Goal: Information Seeking & Learning: Learn about a topic

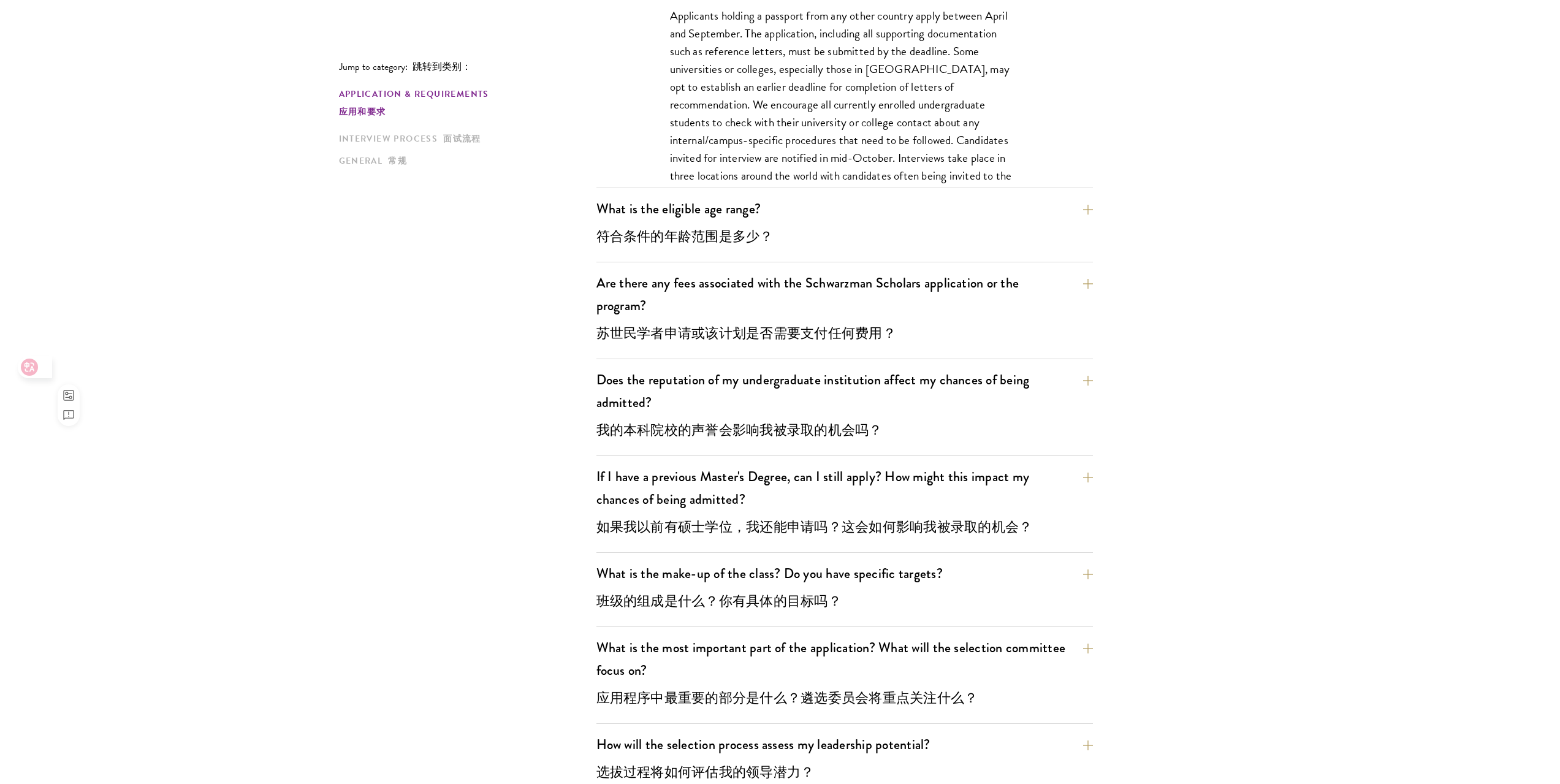
scroll to position [831, 0]
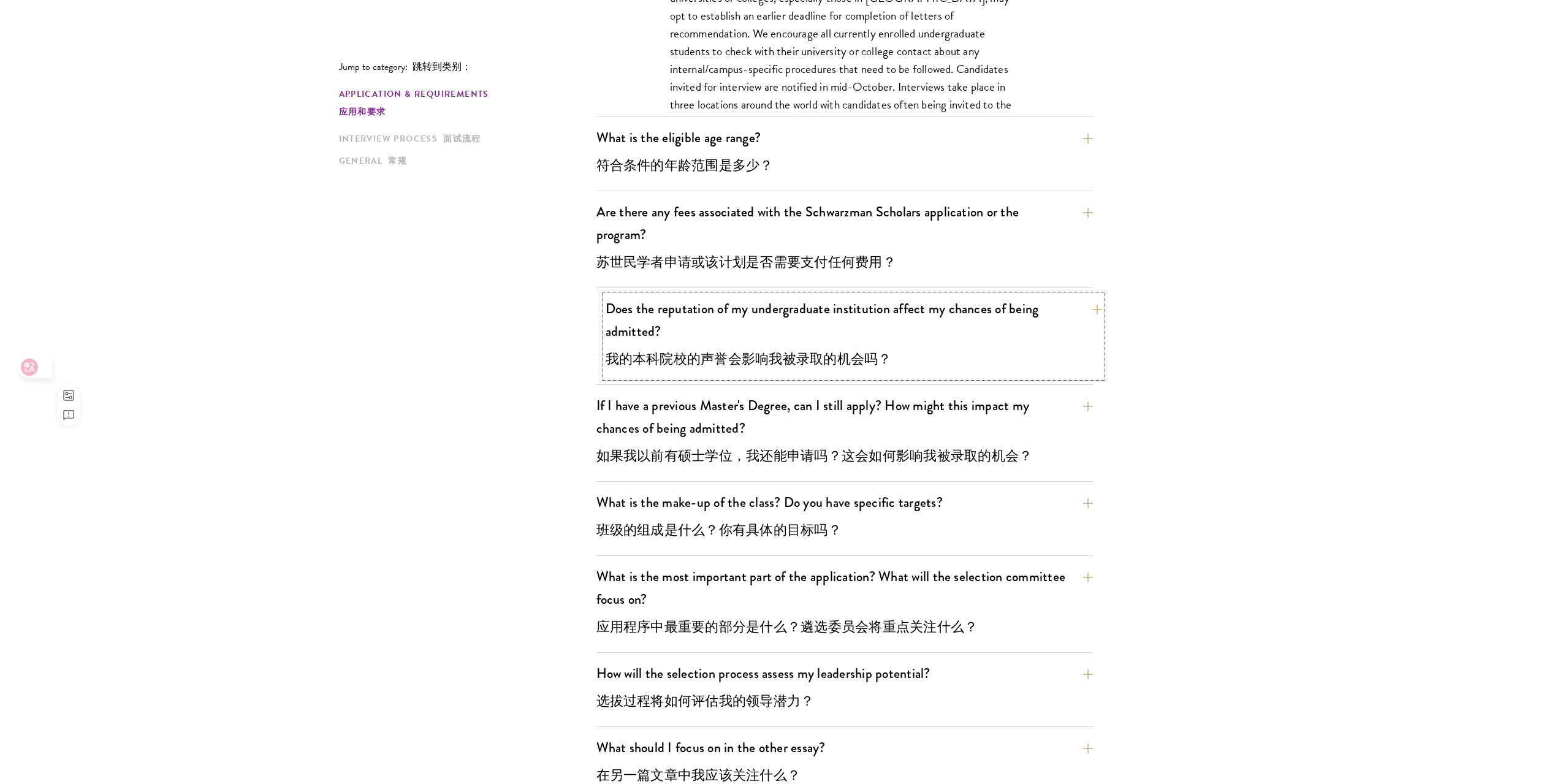
click at [913, 329] on button "Does the reputation of my undergraduate institution affect my chances of being …" at bounding box center [853, 336] width 496 height 83
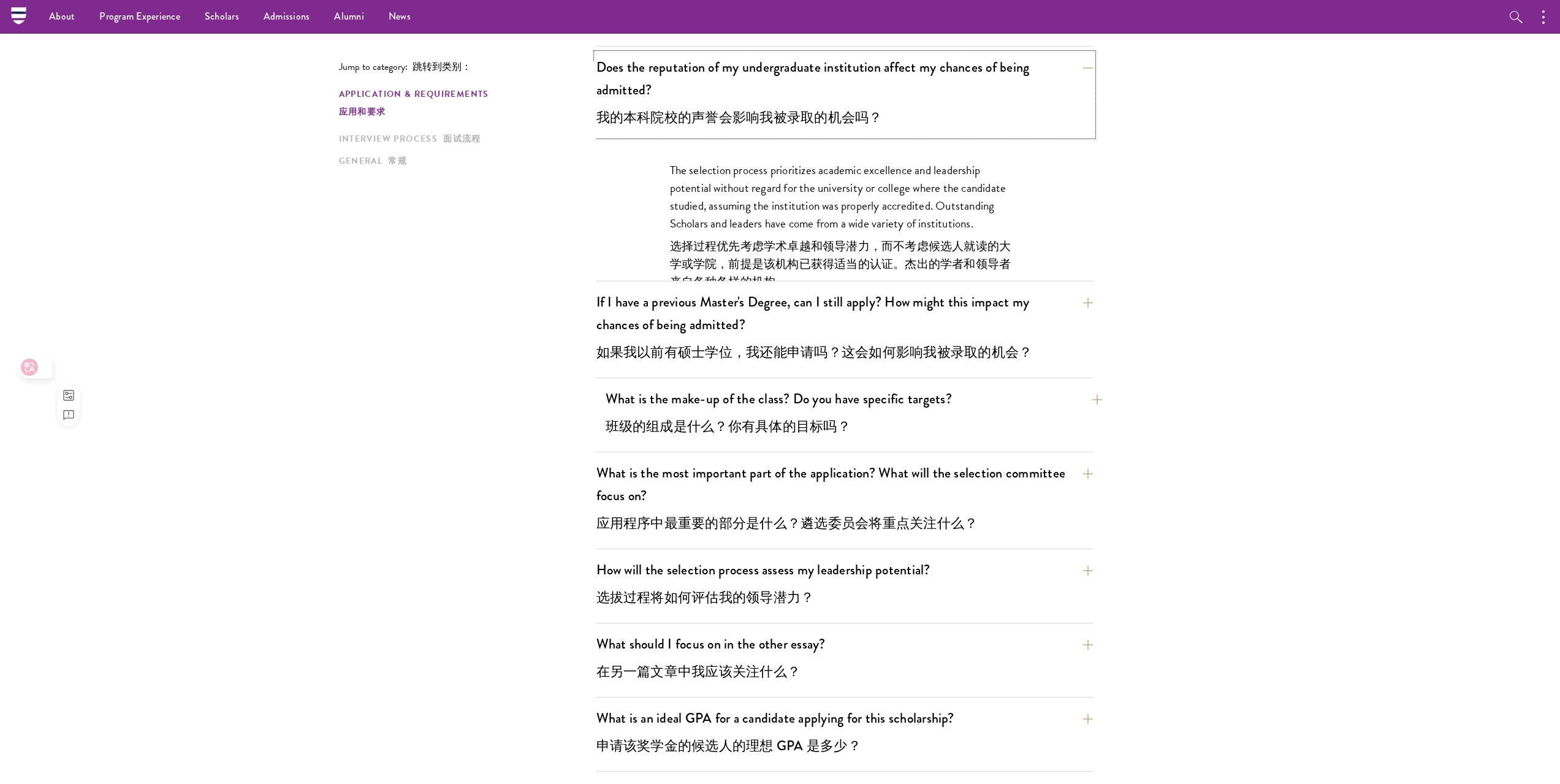
scroll to position [525, 0]
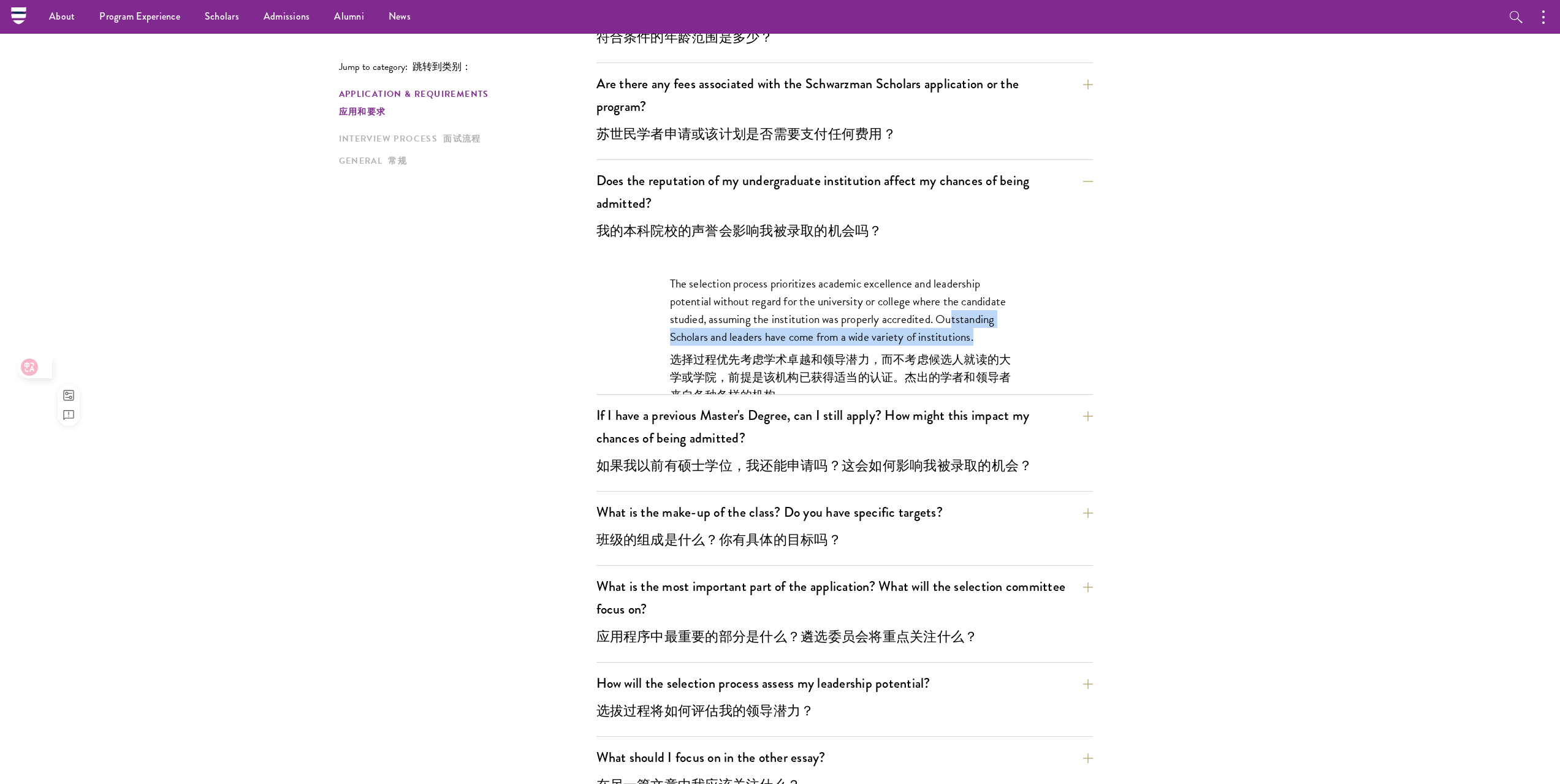
drag, startPoint x: 909, startPoint y: 340, endPoint x: 1017, endPoint y: 361, distance: 110.0
click at [1017, 361] on p "The selection process prioritizes academic excellence and leadership potential …" at bounding box center [844, 341] width 350 height 134
click at [1030, 303] on div "The selection process prioritizes academic excellence and leadership potential …" at bounding box center [844, 348] width 423 height 183
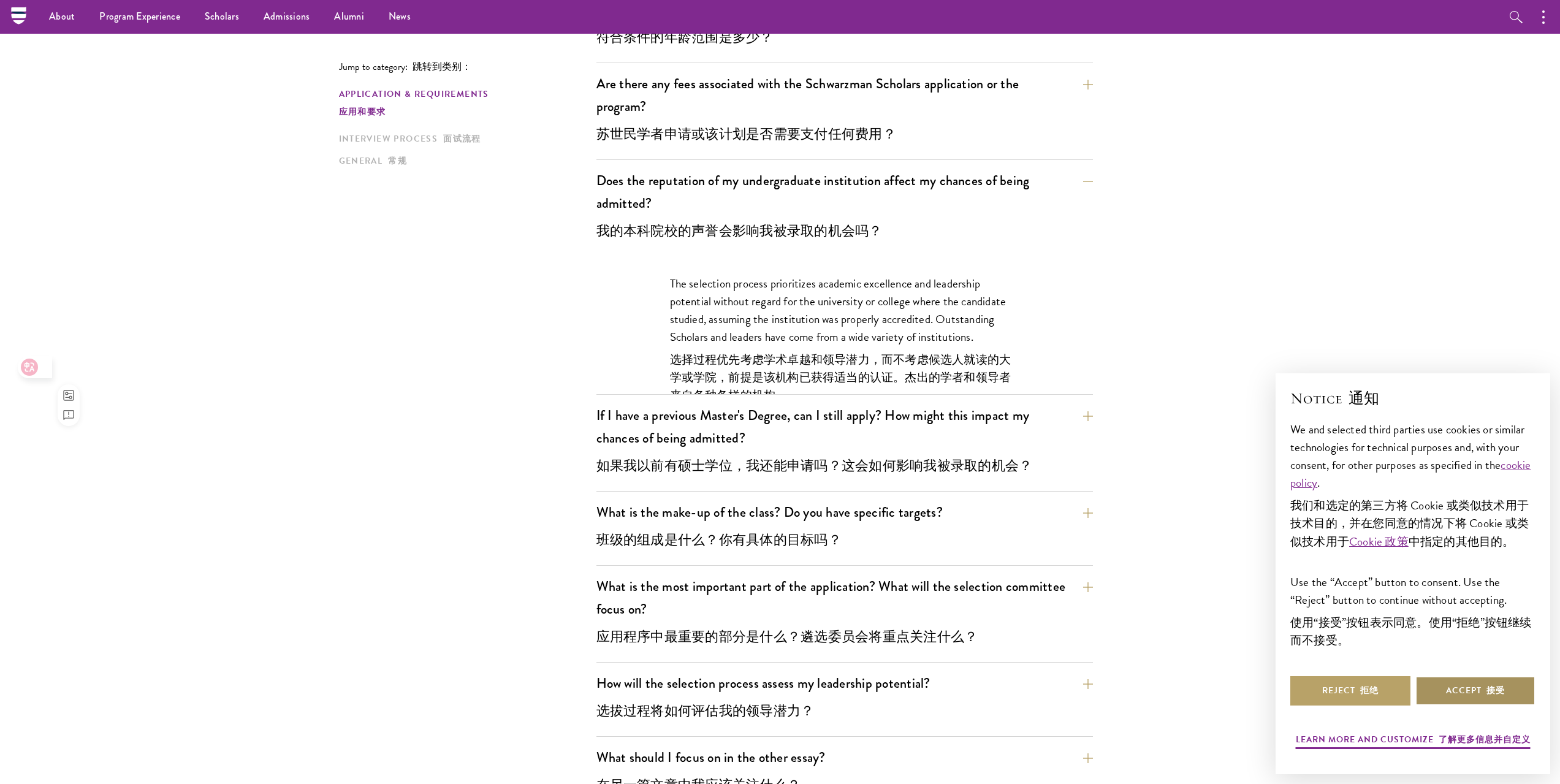
click at [1482, 676] on button "Accept 接受" at bounding box center [1475, 690] width 120 height 29
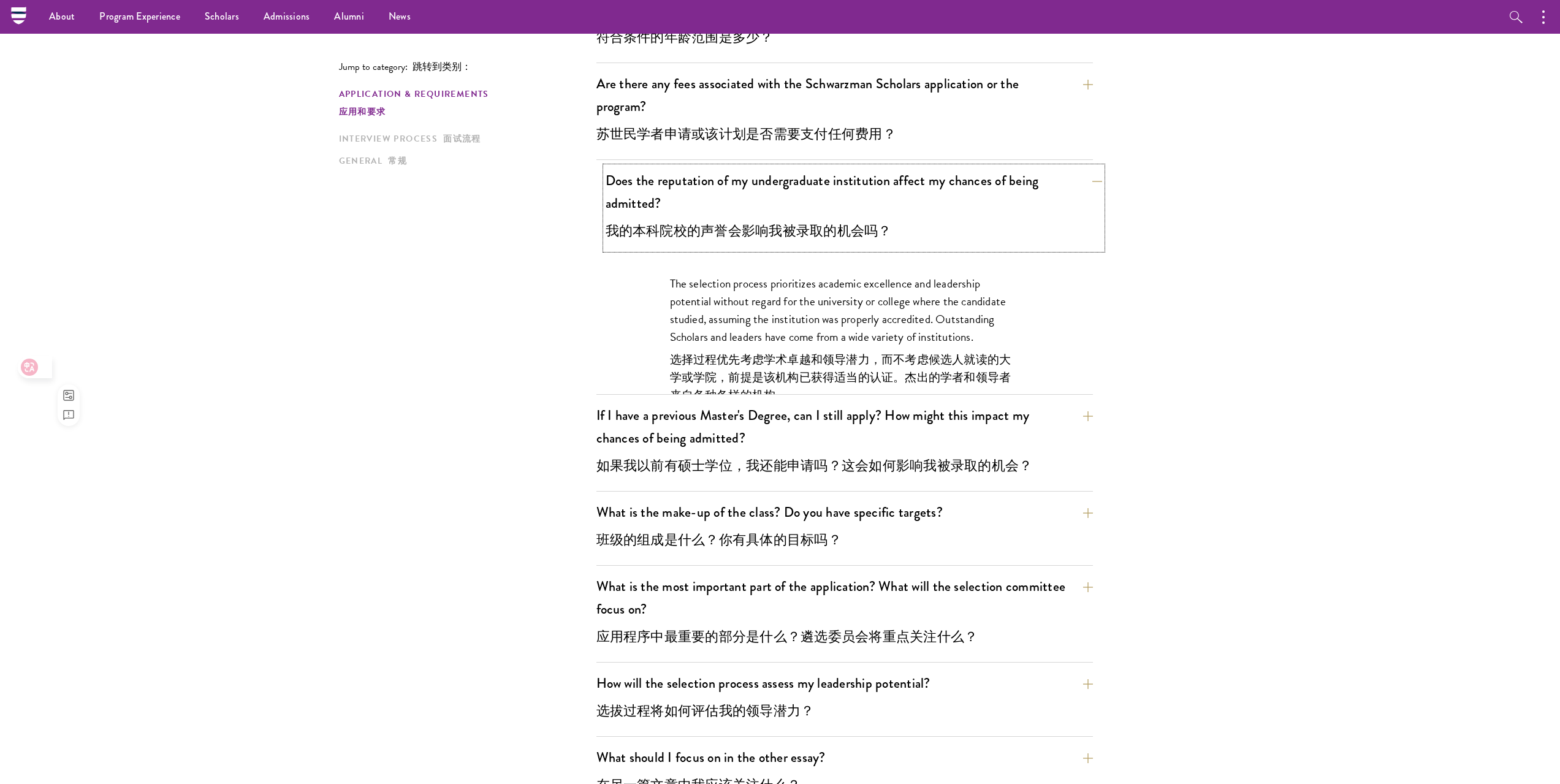
click at [835, 230] on font "我的本科院校的声誉会影响我被录取的机会吗？" at bounding box center [748, 230] width 286 height 20
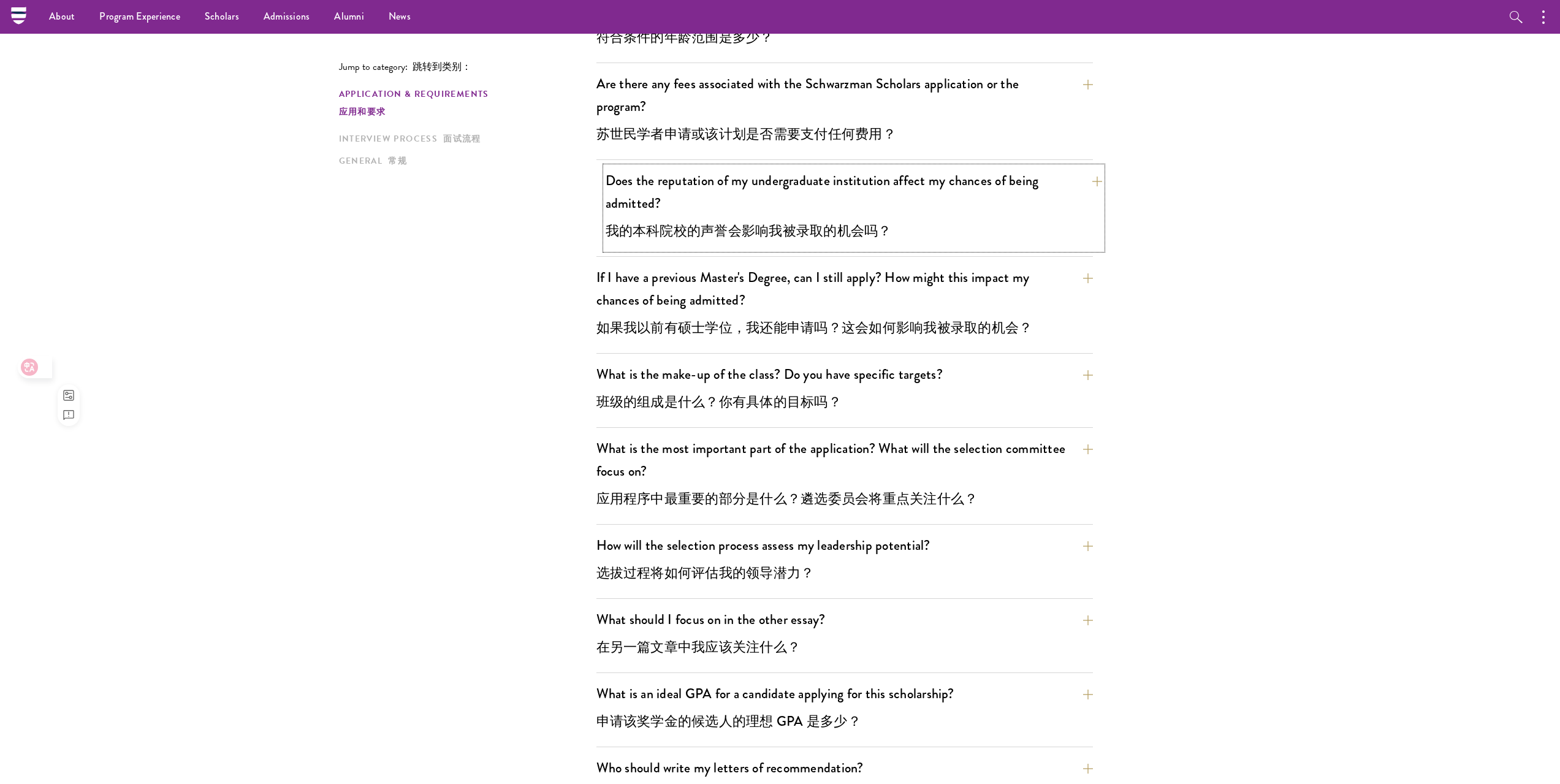
click at [847, 215] on button "Does the reputation of my undergraduate institution affect my chances of being …" at bounding box center [853, 208] width 496 height 83
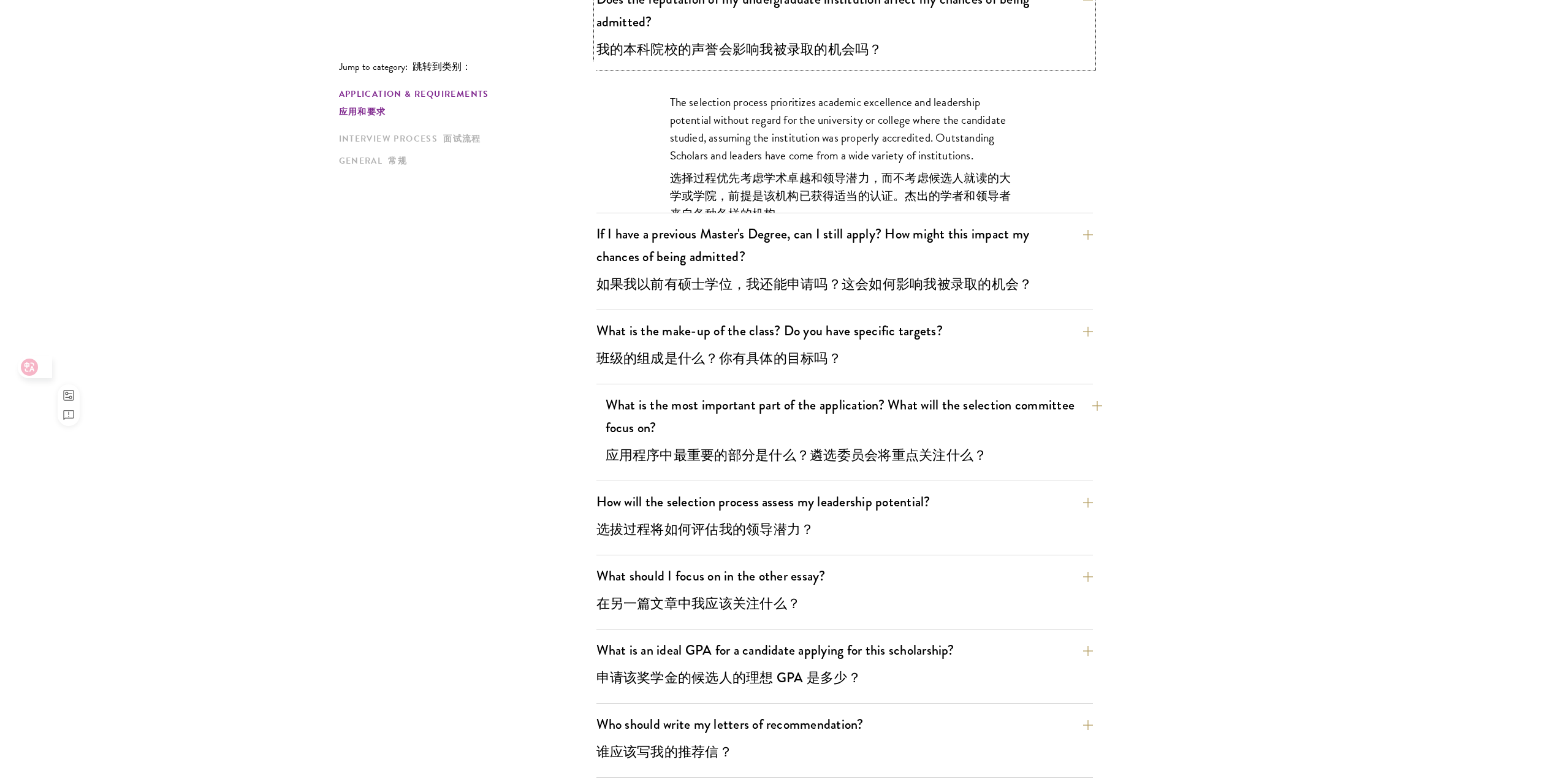
scroll to position [768, 0]
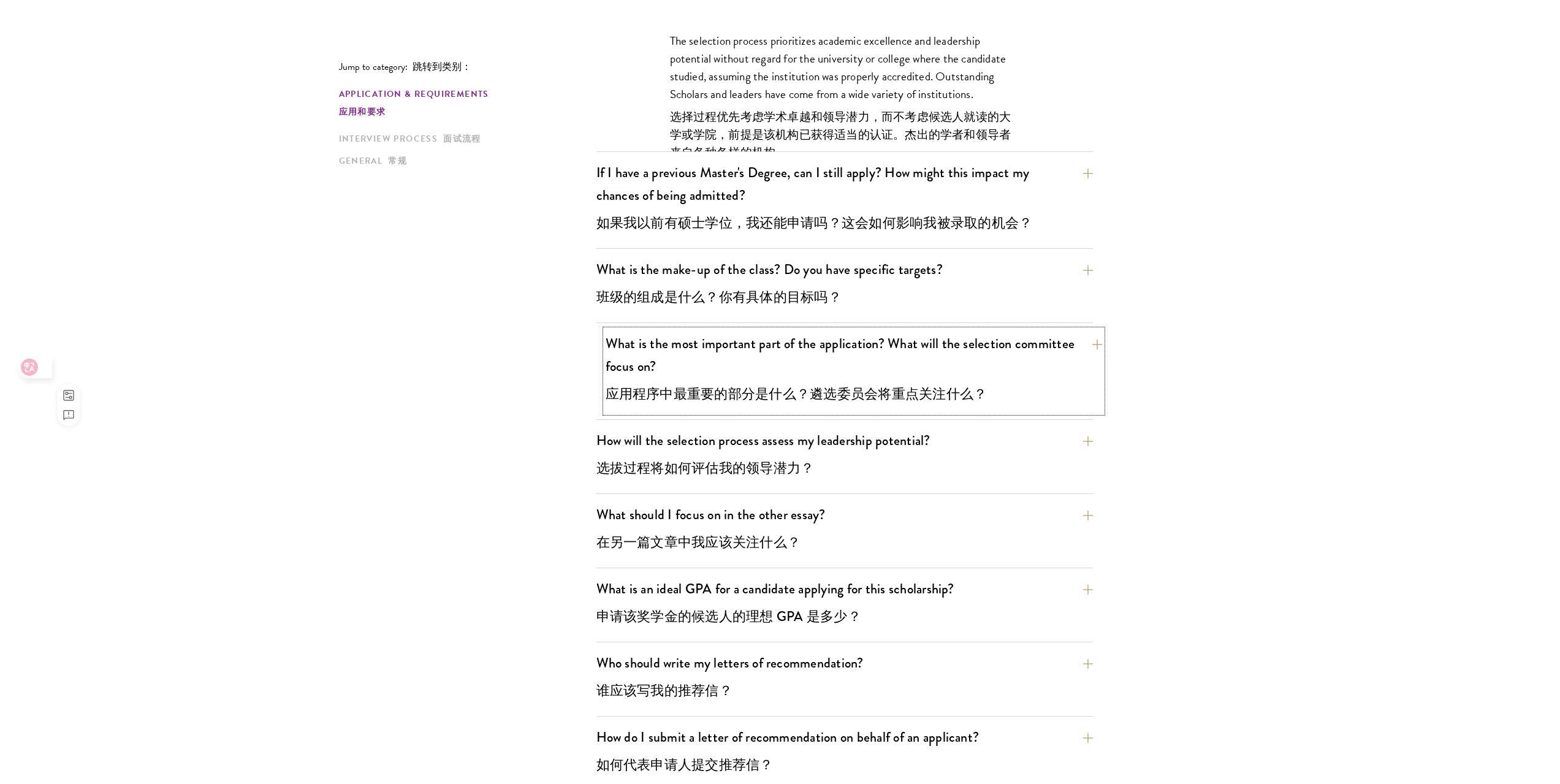
click at [861, 405] on button "What is the most important part of the application? What will the selection com…" at bounding box center [853, 370] width 496 height 83
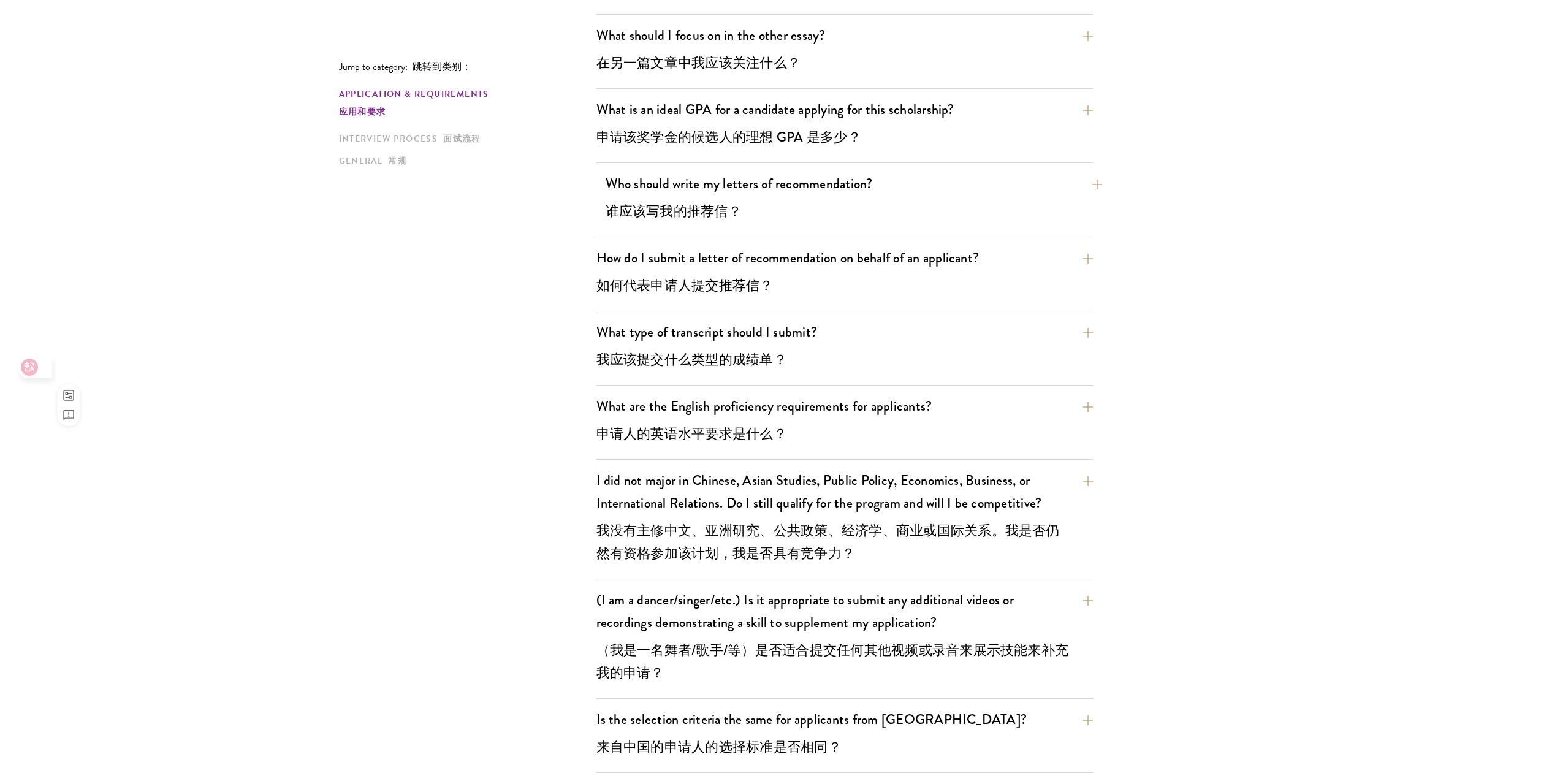
scroll to position [1319, 0]
click at [809, 429] on button "What are the English proficiency requirements for applicants? 申请人的英语水平要求是什么？" at bounding box center [853, 421] width 496 height 60
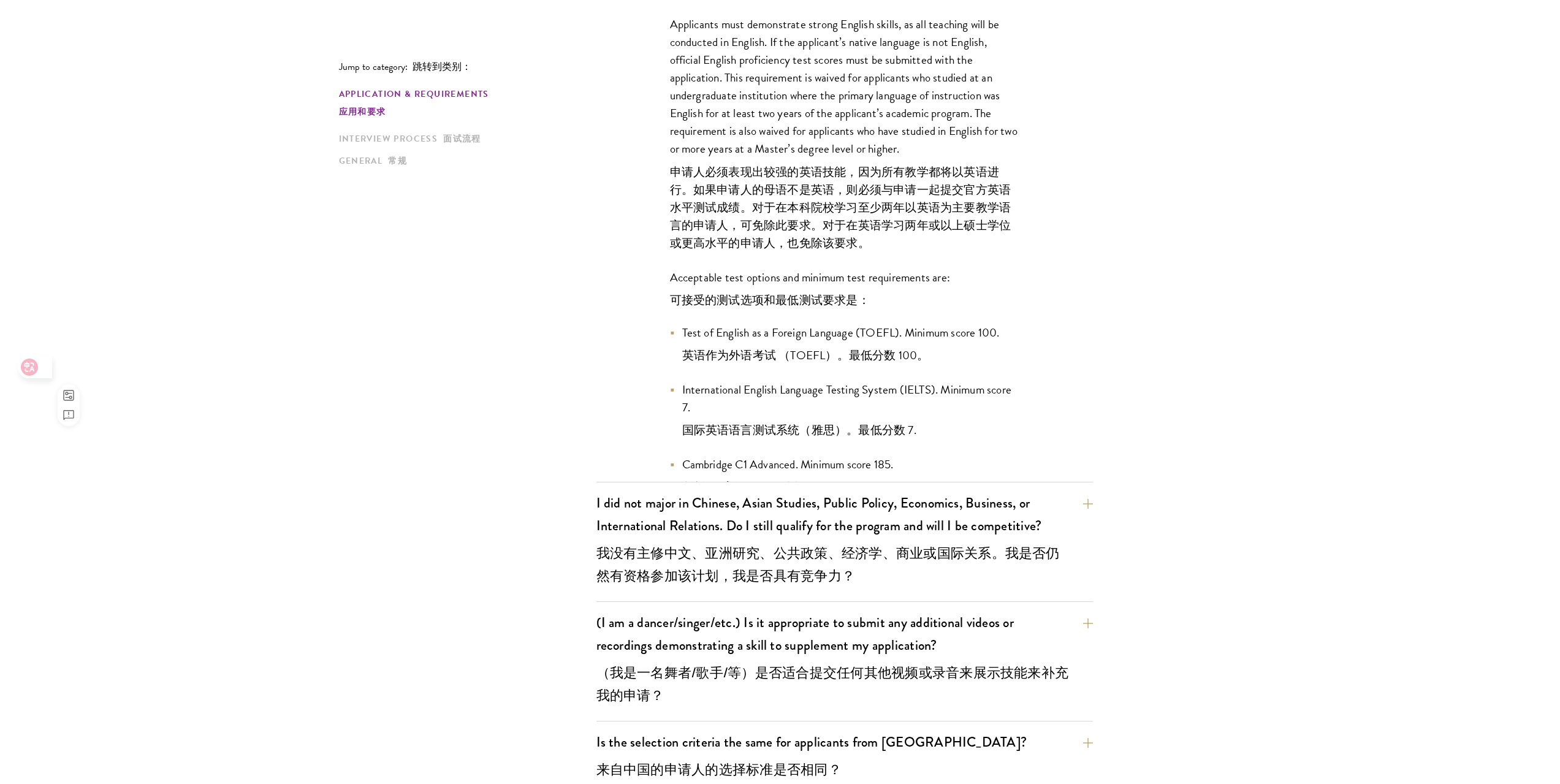
scroll to position [1599, 0]
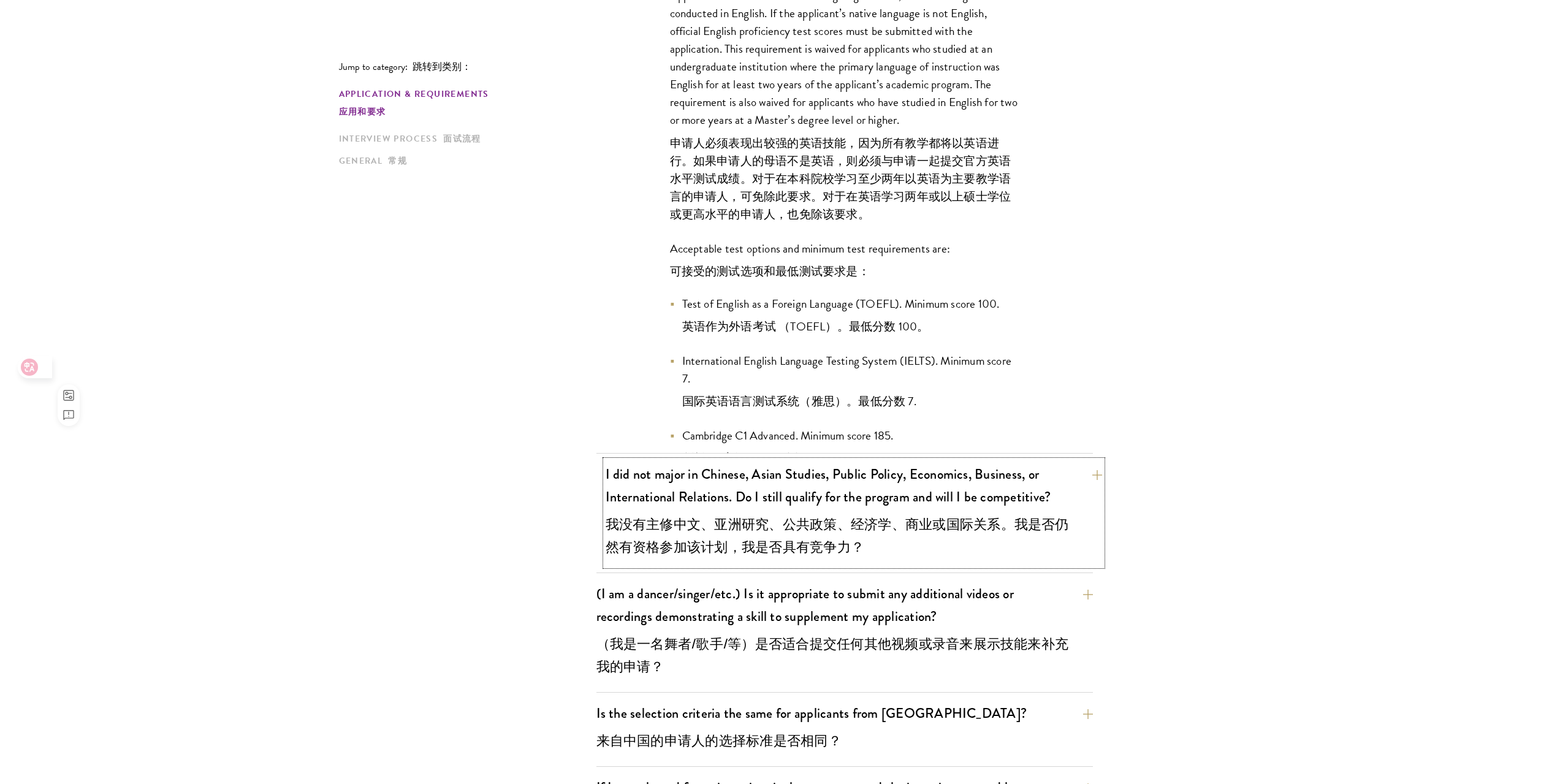
click at [815, 537] on font "我没有主修中文、亚洲研究、公共政策、经济学、商业或国际关系。我是否仍然有资格参加该计划，我是否具有竞争力？" at bounding box center [842, 535] width 475 height 45
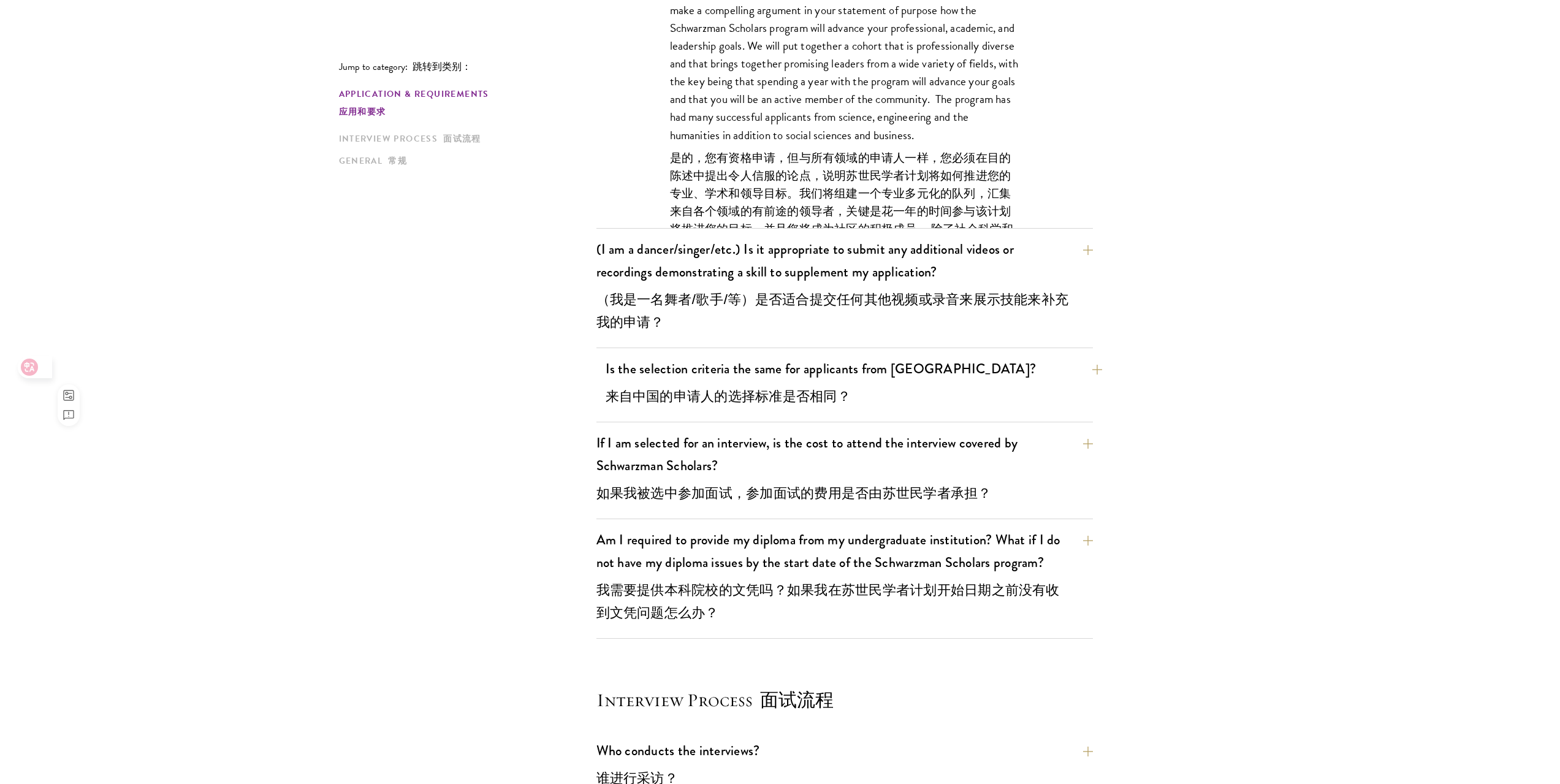
scroll to position [1783, 0]
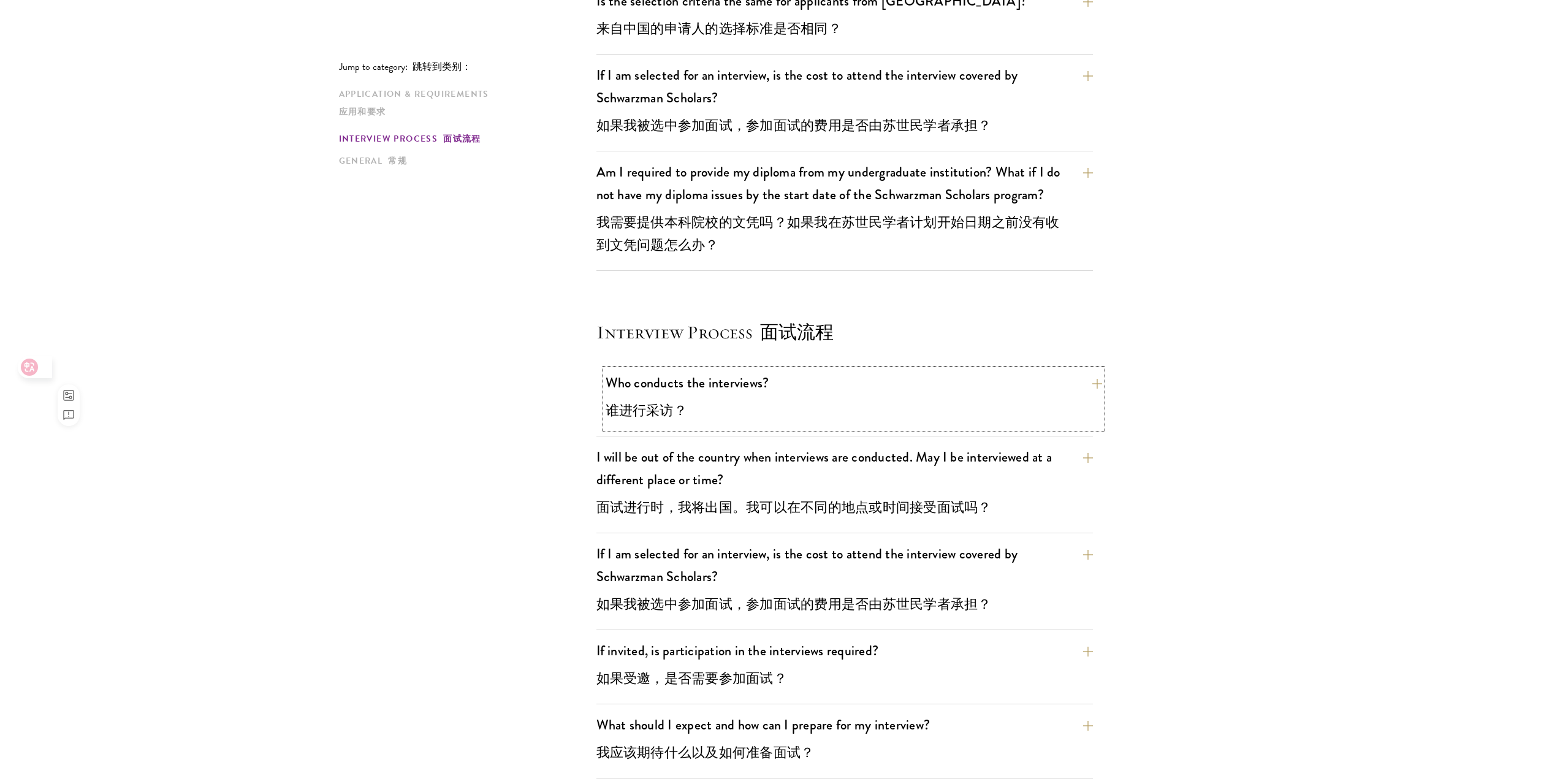
click at [871, 402] on button "Who conducts the interviews? 谁进行采访？" at bounding box center [853, 399] width 496 height 60
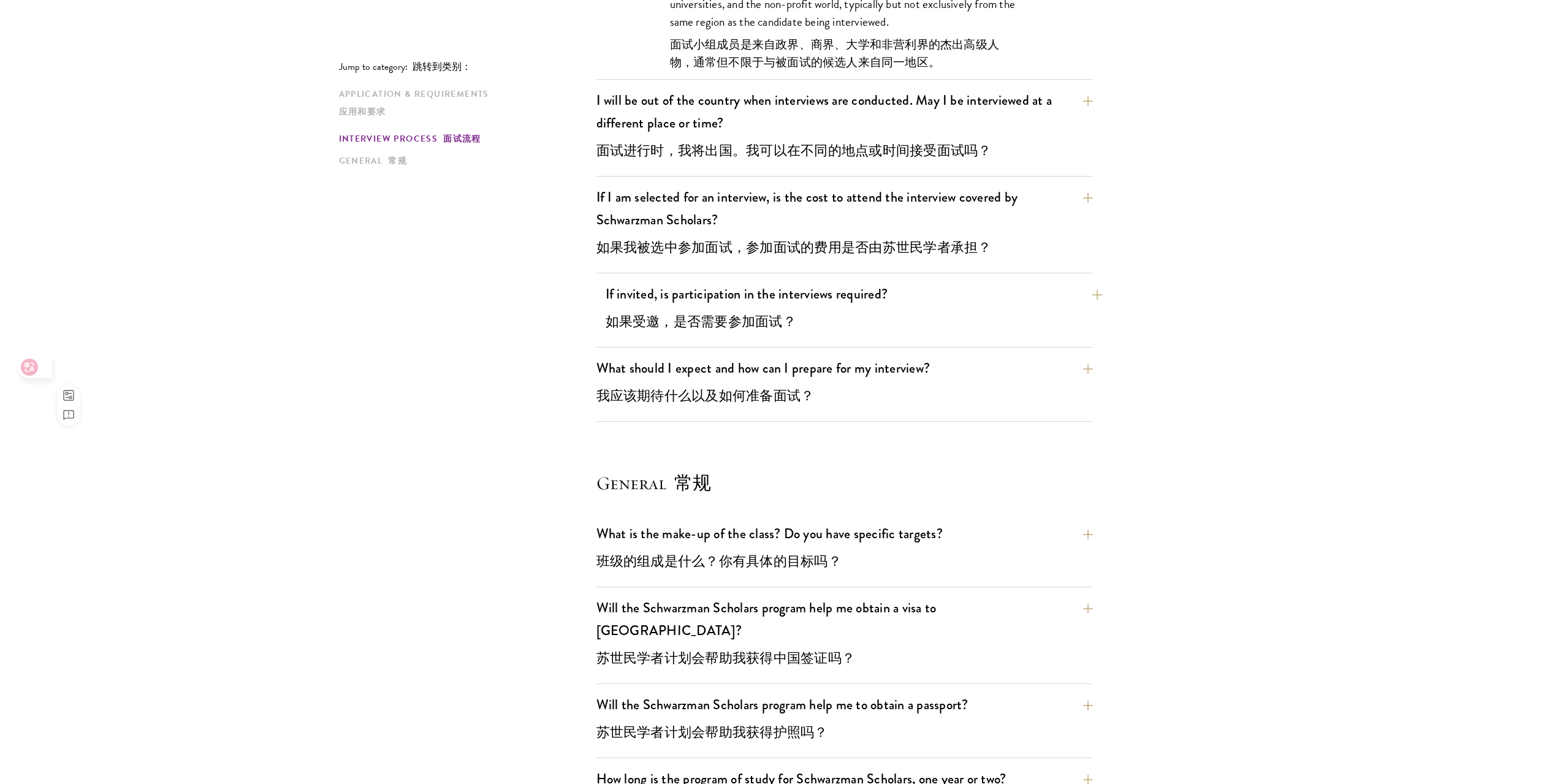
scroll to position [2317, 0]
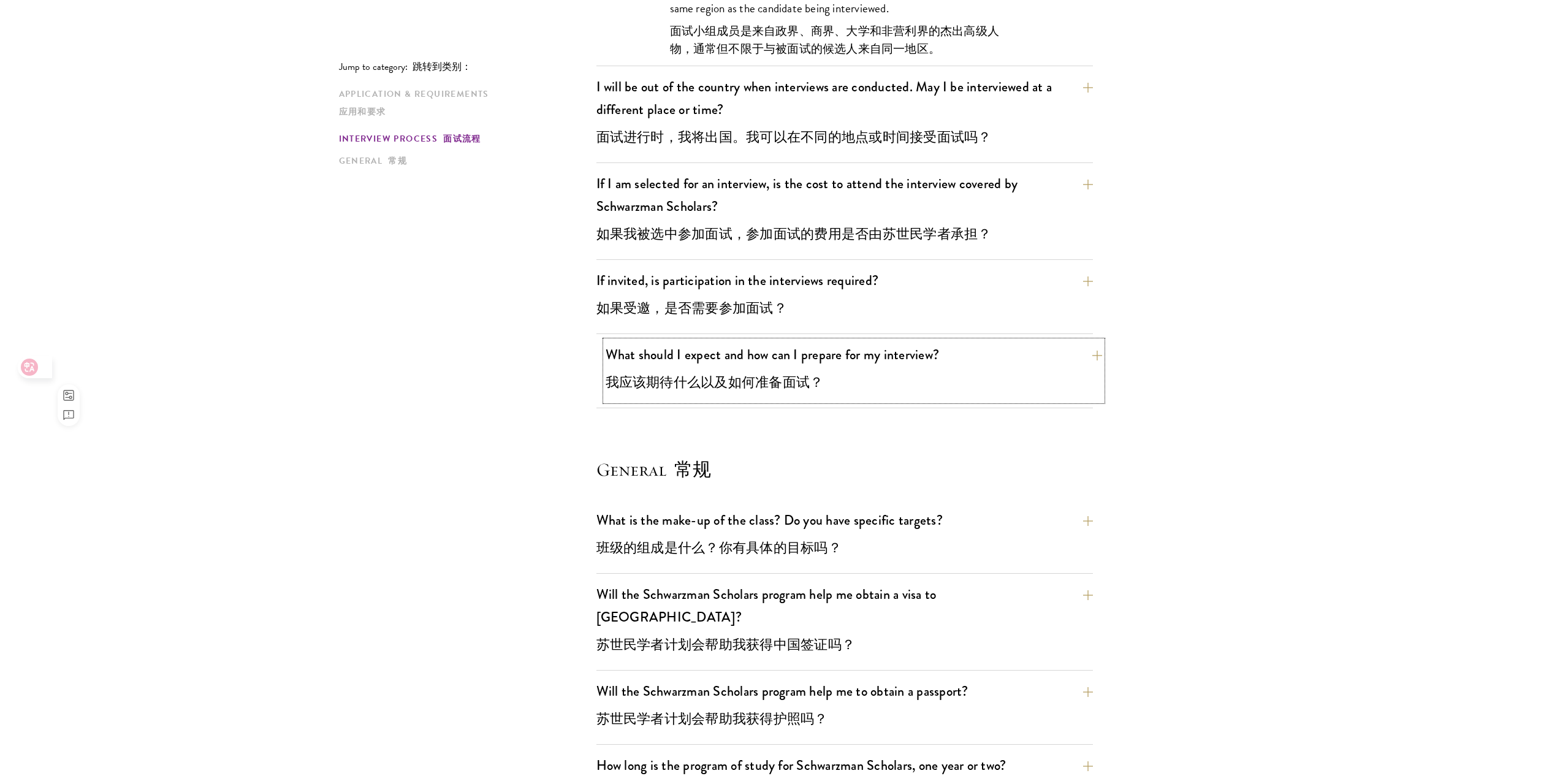
click at [877, 385] on button "What should I expect and how can I prepare for my interview? 我应该期待什么以及如何准备面试？" at bounding box center [853, 370] width 496 height 60
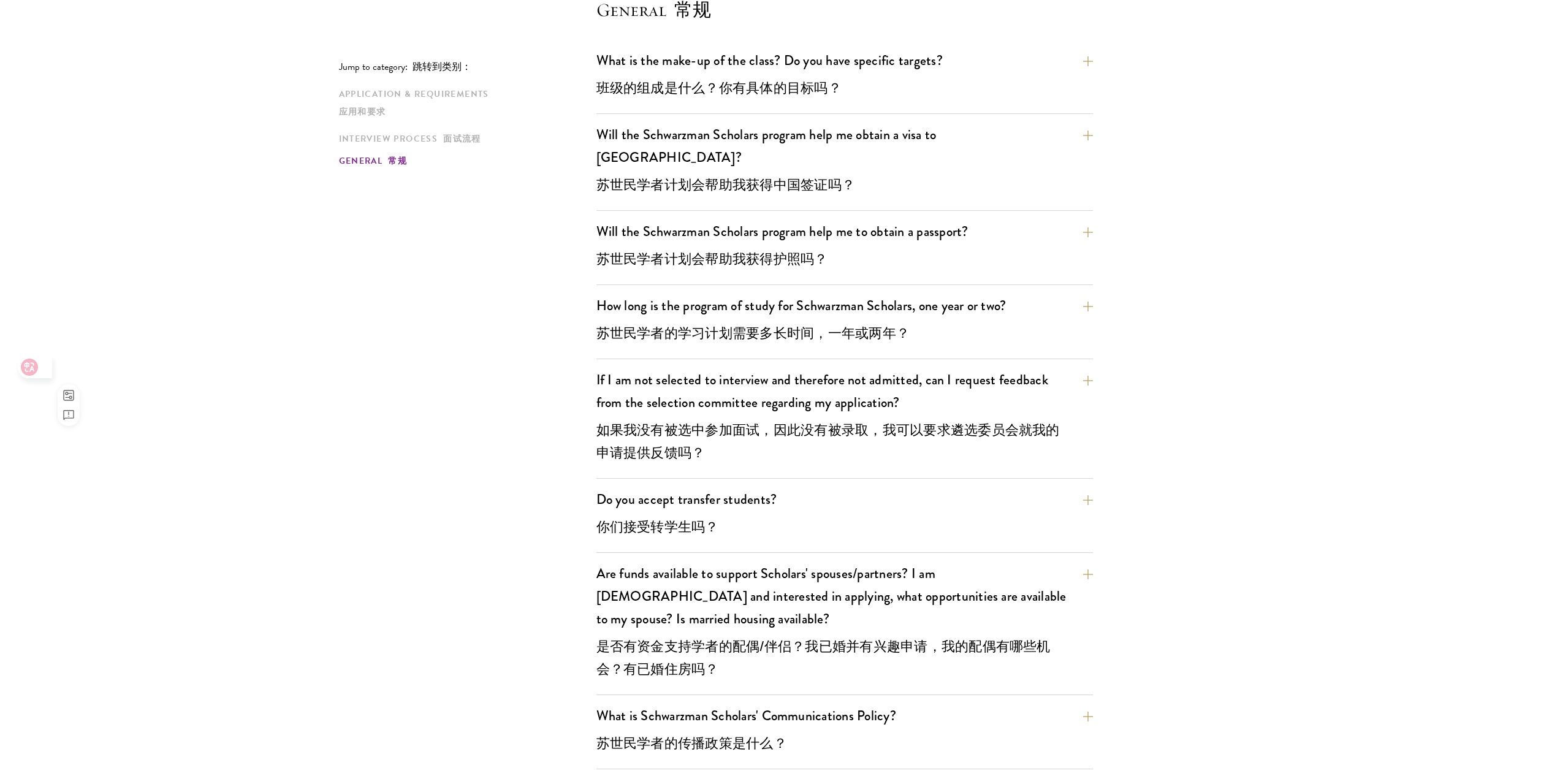
scroll to position [3604, 0]
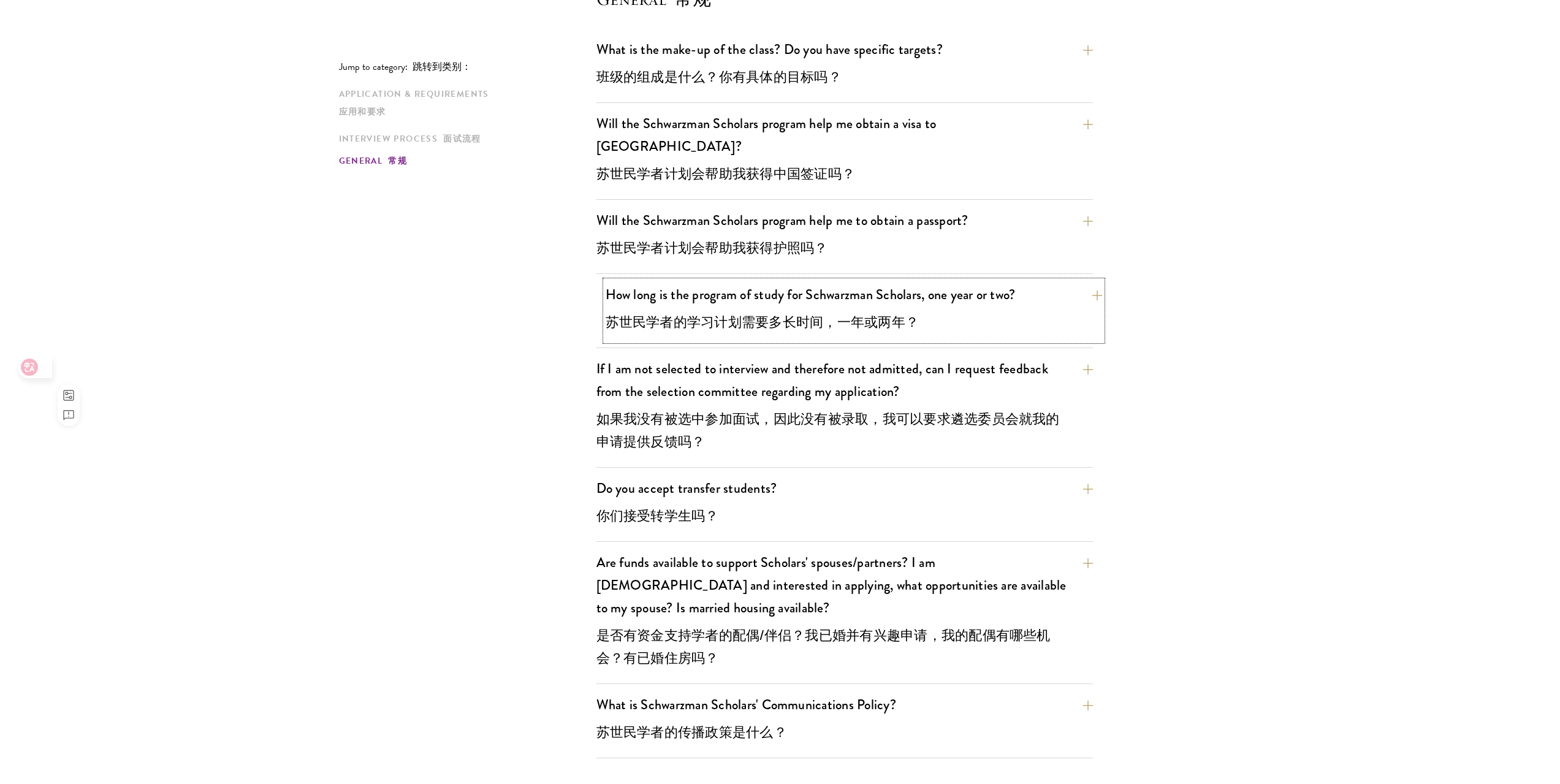
click at [885, 311] on font "苏世民学者的学习计划需要多长时间，一年或两年？" at bounding box center [762, 322] width 314 height 22
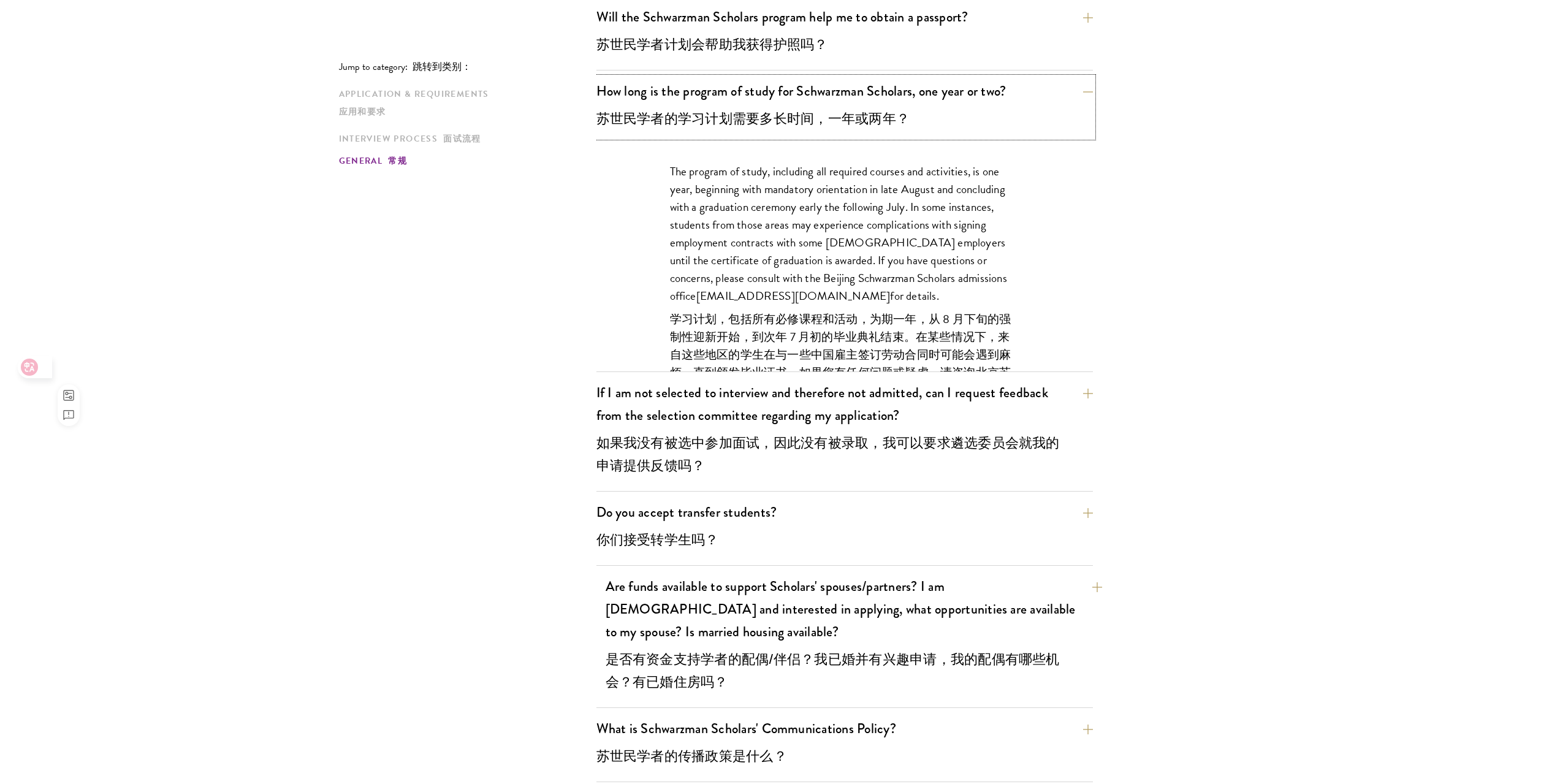
scroll to position [3035, 0]
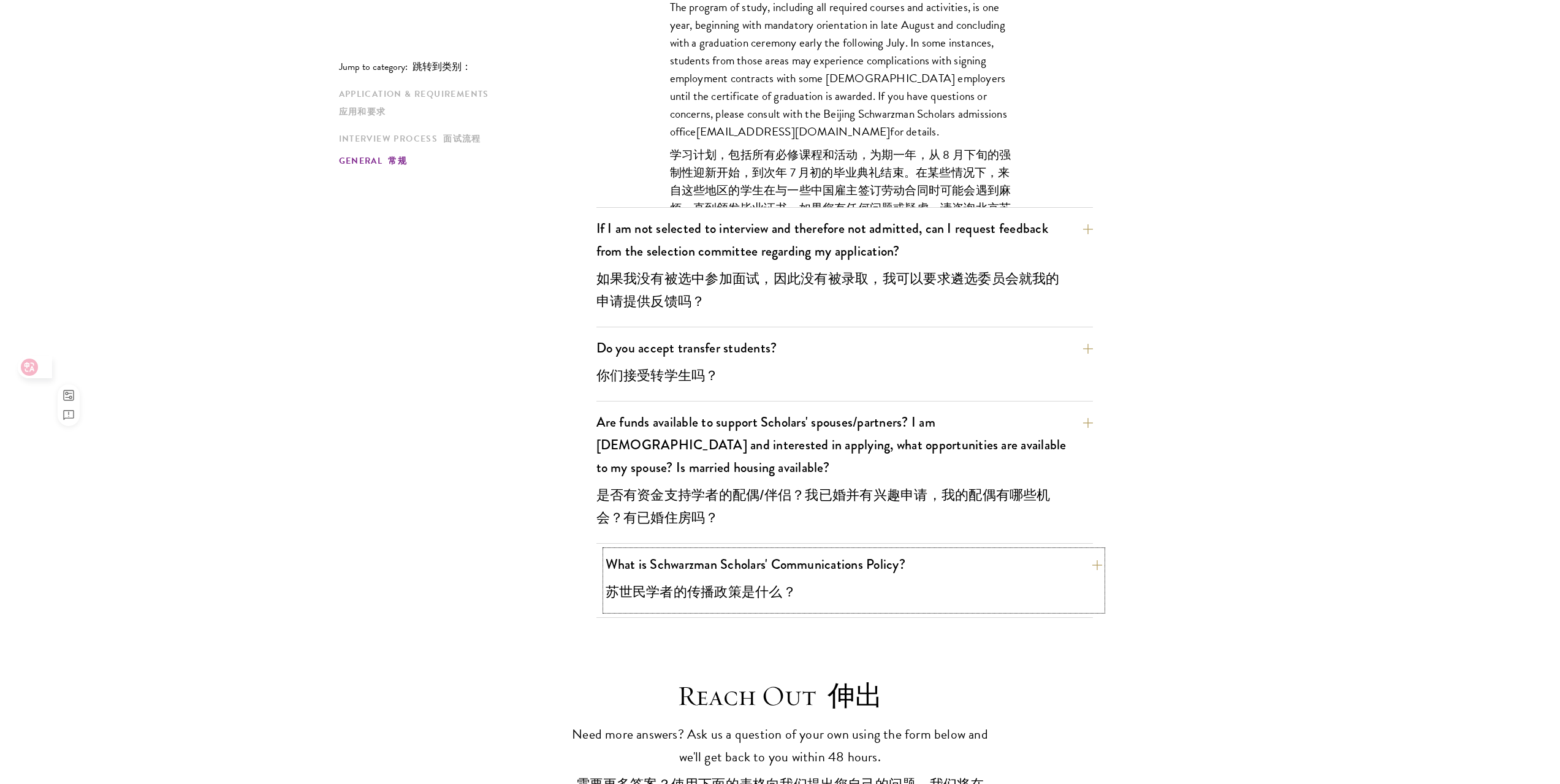
click at [865, 560] on button "What is Schwarzman Scholars' Communications Policy? 苏世民学者的传播政策是什么？" at bounding box center [853, 580] width 496 height 60
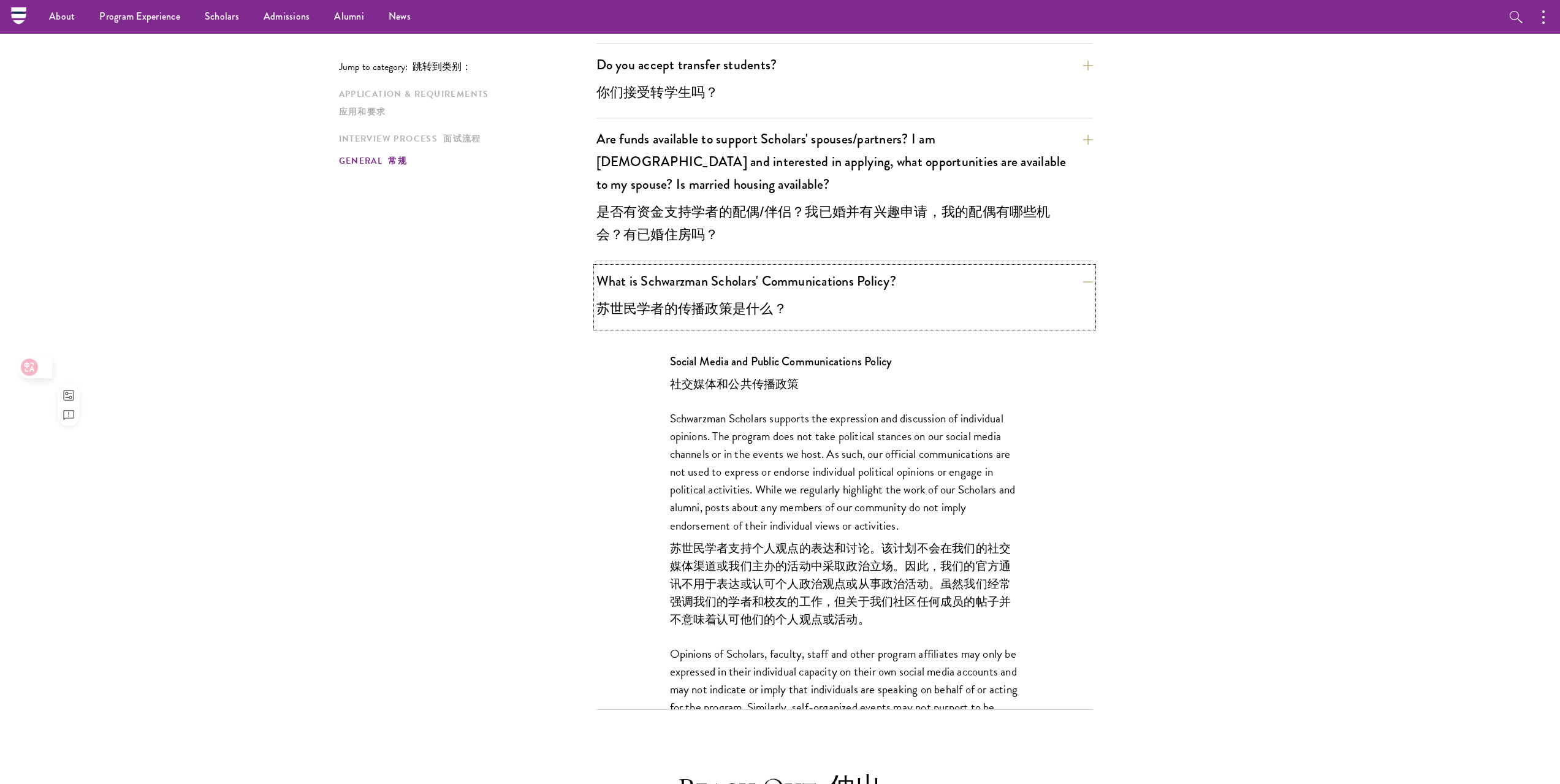
scroll to position [2974, 0]
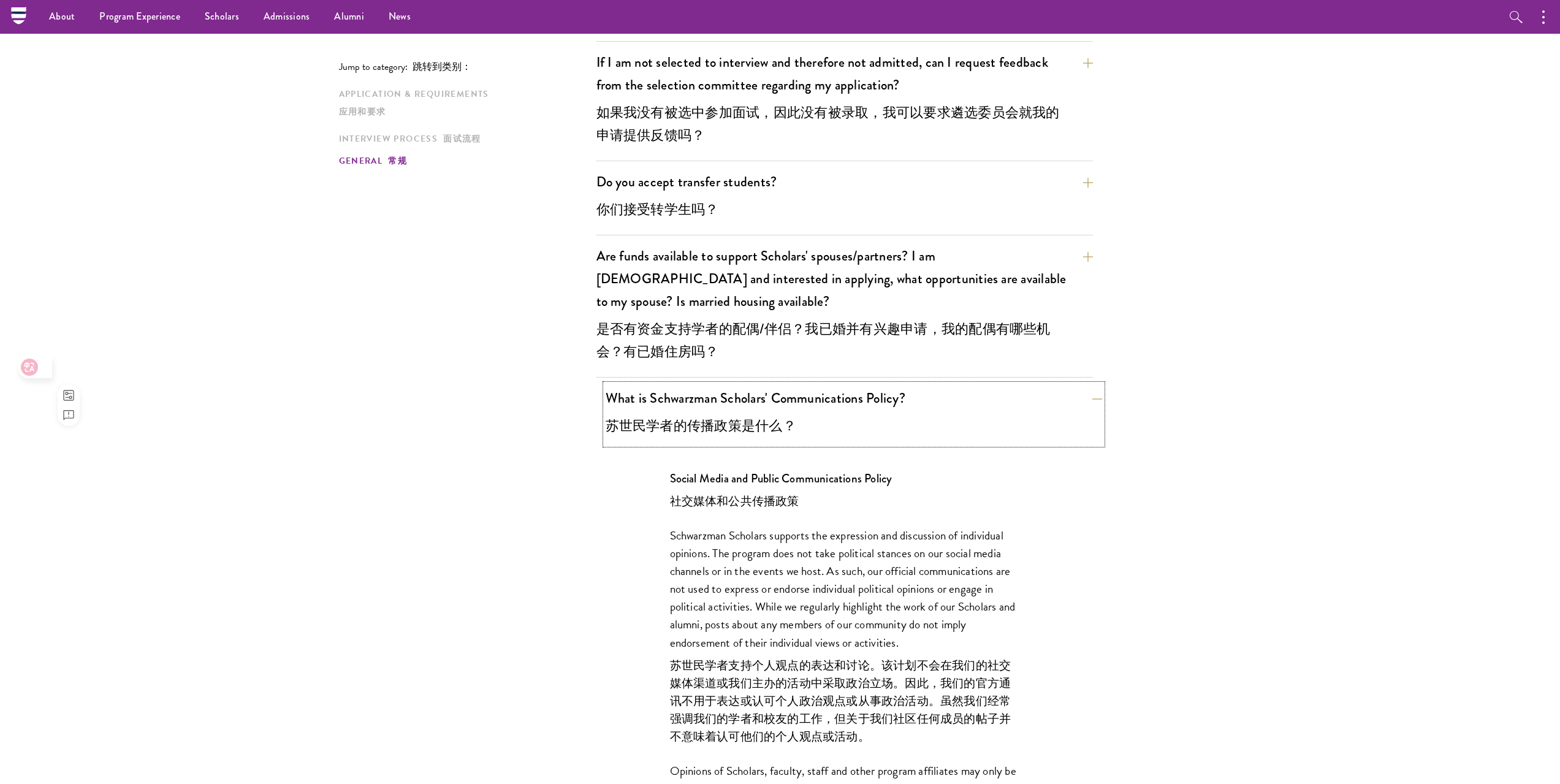
click at [878, 385] on button "What is Schwarzman Scholars' Communications Policy? 苏世民学者的传播政策是什么？" at bounding box center [853, 414] width 496 height 60
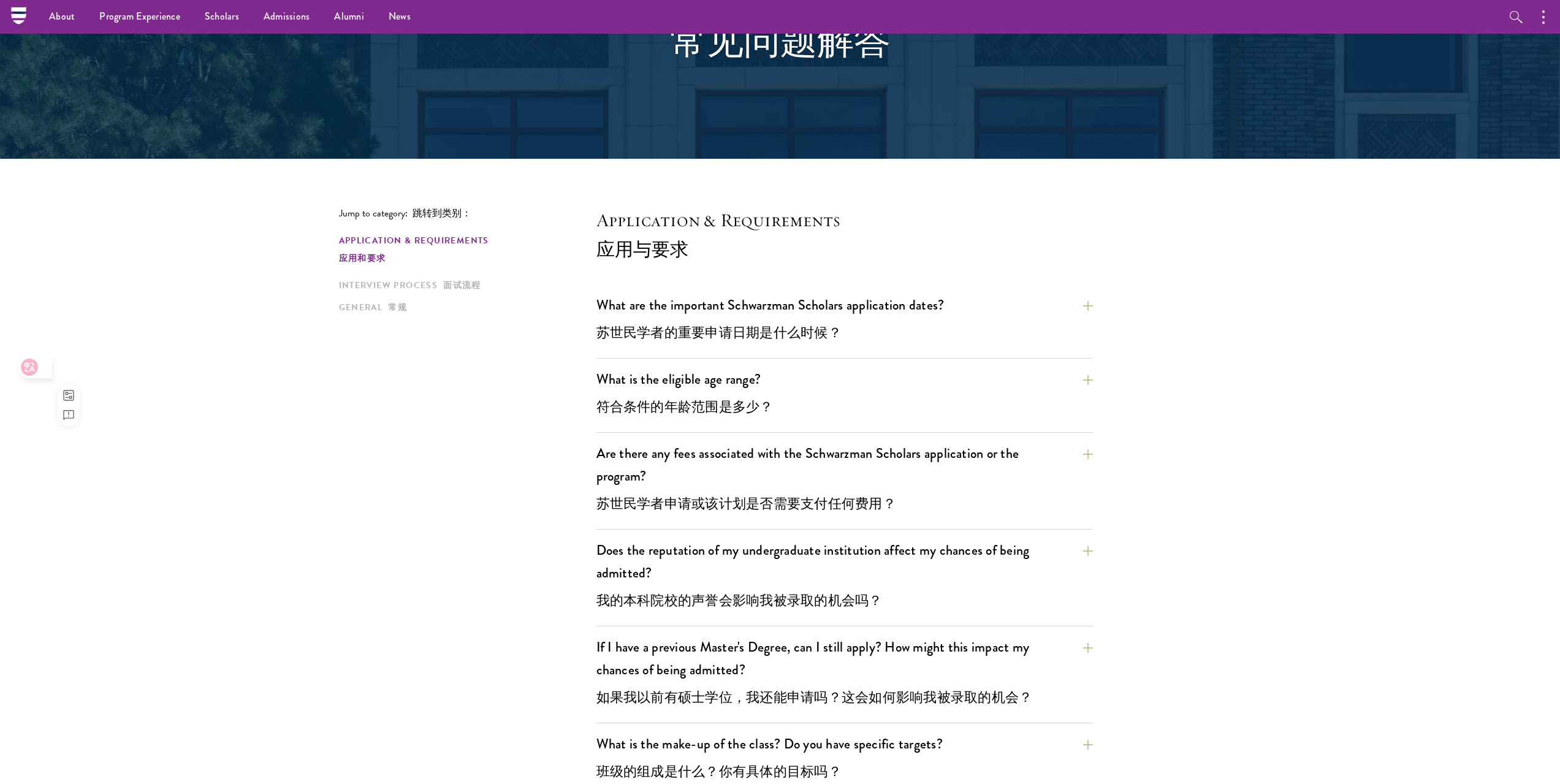
scroll to position [0, 0]
